Goal: Information Seeking & Learning: Learn about a topic

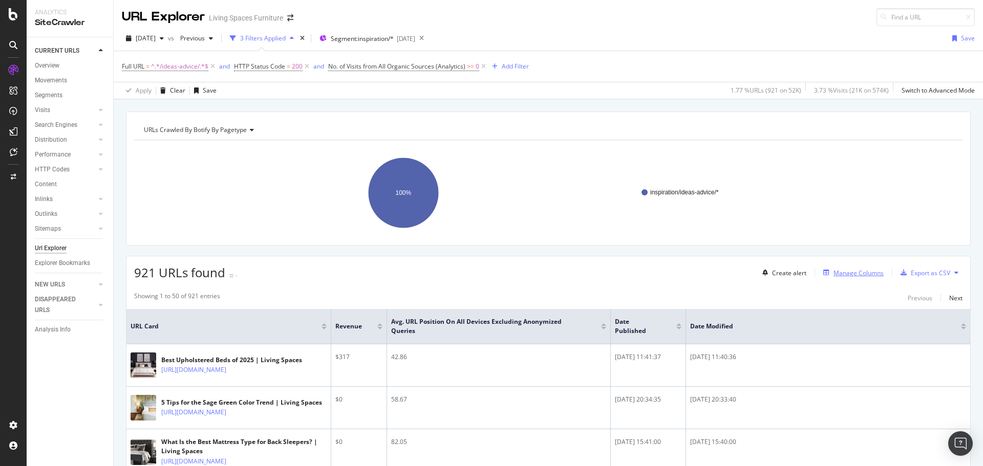
click at [833, 278] on div "Manage Columns" at bounding box center [851, 272] width 65 height 11
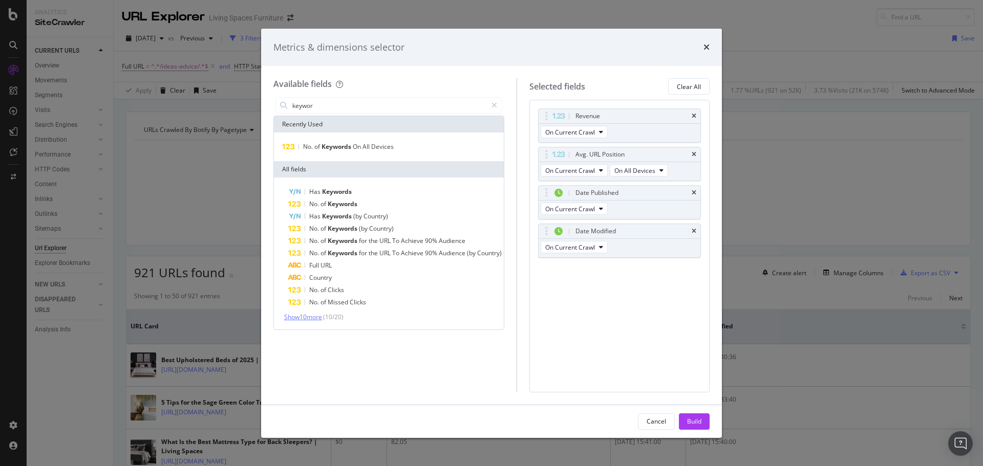
type input "keywor"
click at [310, 319] on span "Show 10 more" at bounding box center [303, 317] width 38 height 9
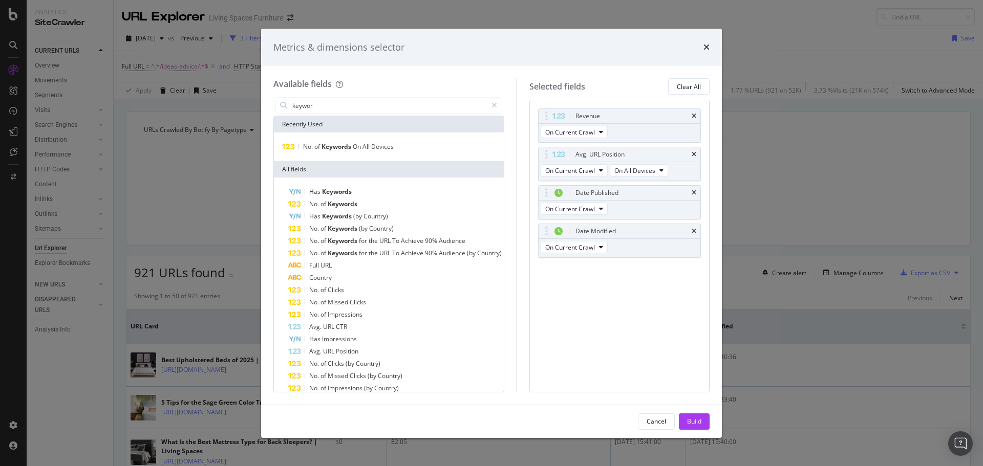
click at [705, 50] on icon "times" at bounding box center [706, 47] width 6 height 8
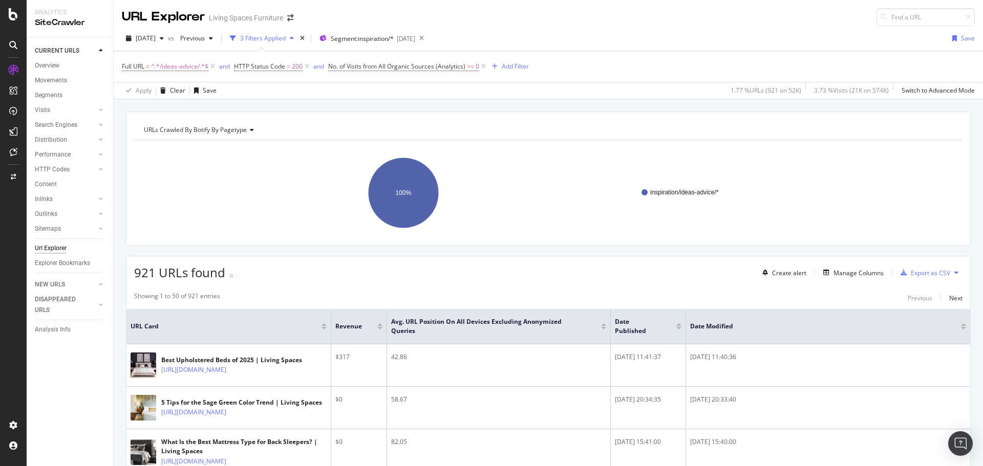
click at [835, 281] on div "Create alert Manage Columns Export as CSV" at bounding box center [860, 272] width 204 height 17
click at [837, 274] on div "Manage Columns" at bounding box center [858, 273] width 50 height 9
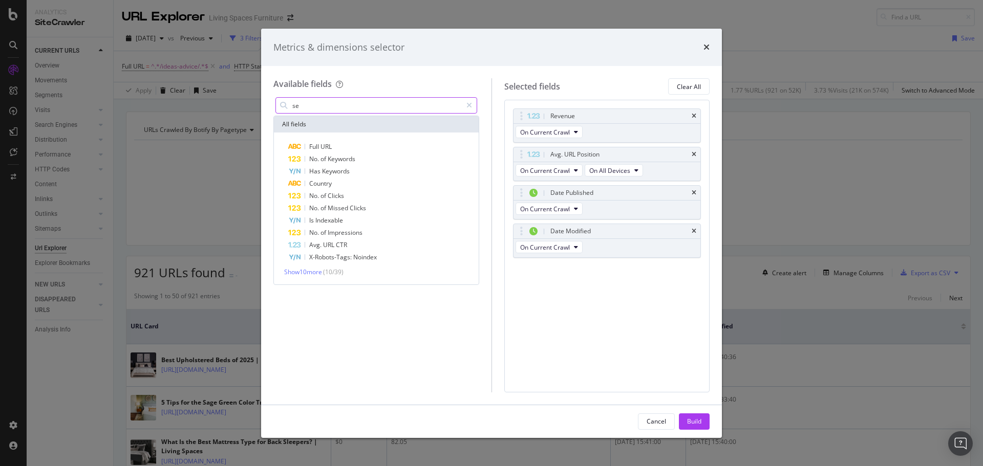
type input "s"
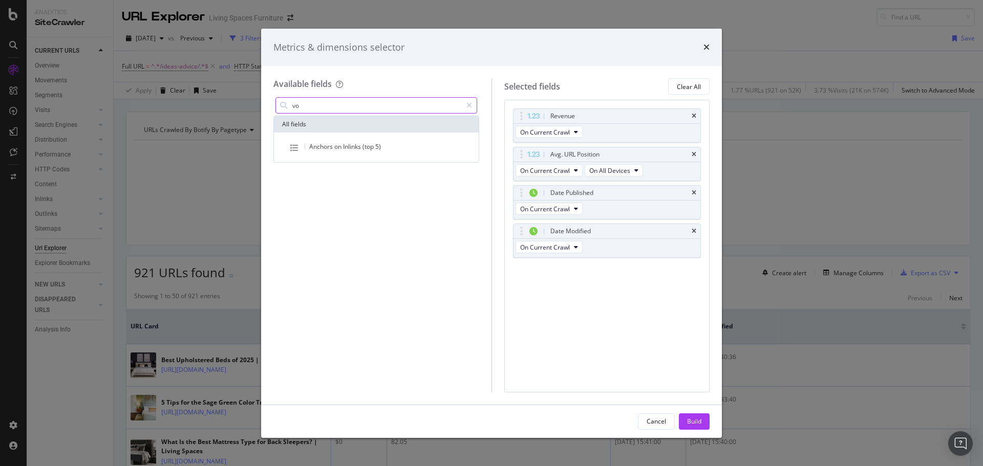
type input "v"
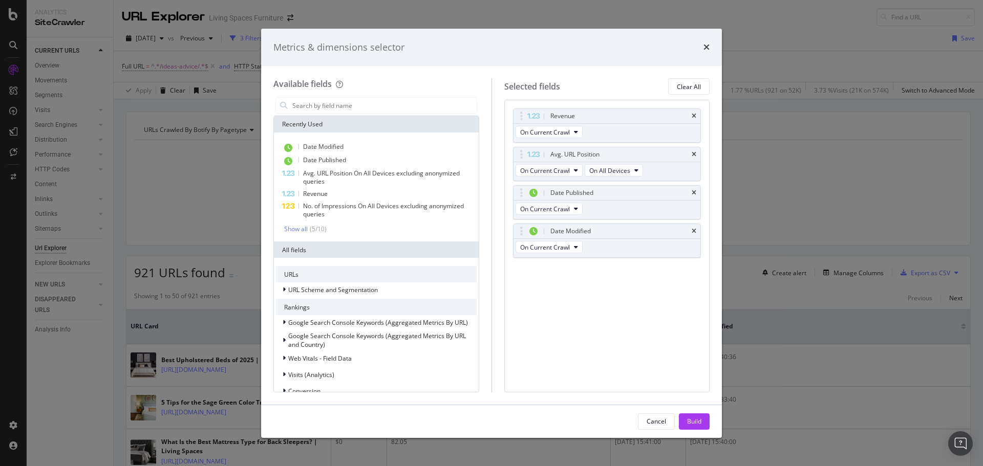
drag, startPoint x: 704, startPoint y: 47, endPoint x: 700, endPoint y: 55, distance: 9.6
click at [700, 55] on div "Metrics & dimensions selector" at bounding box center [491, 48] width 461 height 38
click at [708, 47] on icon "times" at bounding box center [706, 47] width 6 height 8
